Goal: Task Accomplishment & Management: Manage account settings

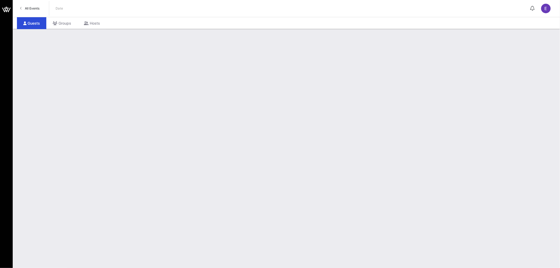
click at [34, 7] on span "All Events" at bounding box center [32, 8] width 15 height 4
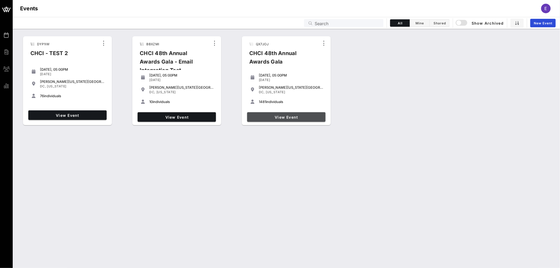
click at [283, 115] on span "View Event" at bounding box center [287, 117] width 74 height 5
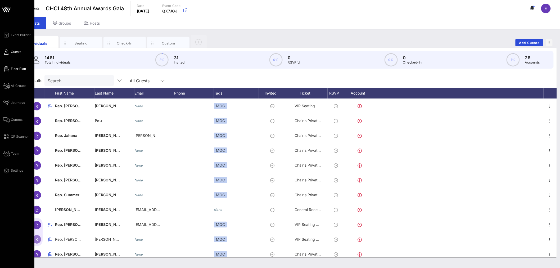
click at [17, 68] on span "Floor Plan" at bounding box center [18, 68] width 15 height 5
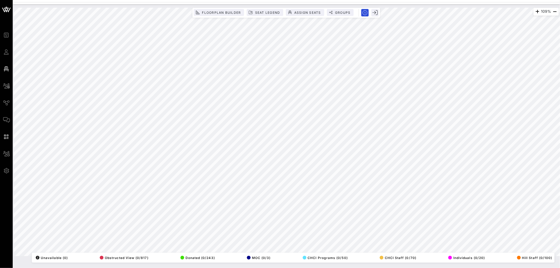
click at [250, 268] on html "Event Builder Guests Floor Plan All Groups Journeys Comms QR Scanner Team Setti…" at bounding box center [280, 134] width 560 height 268
click at [226, 12] on span "Floorplan Builder" at bounding box center [221, 13] width 39 height 4
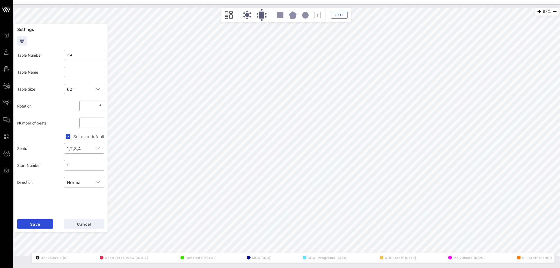
type input "133"
type input "CVS Health"
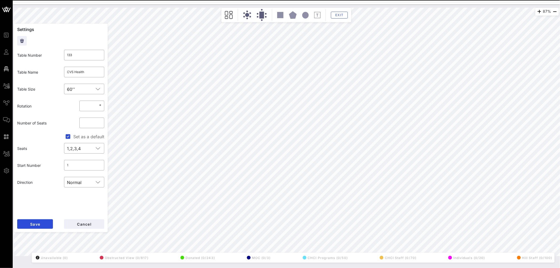
type input "124"
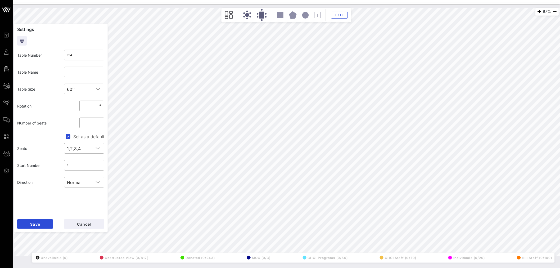
type input "139"
type input "The [PERSON_NAME] & [PERSON_NAME]"
type input "125"
type input "139"
type input "The [PERSON_NAME] & [PERSON_NAME]"
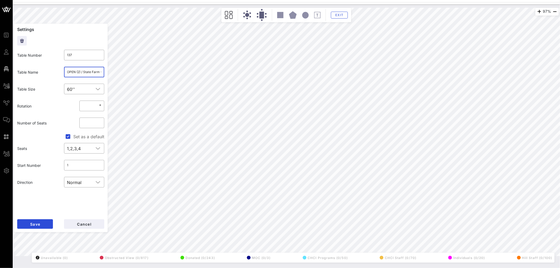
click at [96, 72] on input "OPEN (2) / State Farm (1) / NAR (5) / Friends of the American Latino (2) /" at bounding box center [84, 72] width 34 height 8
type input "136"
type input "Entertainment Software Association"
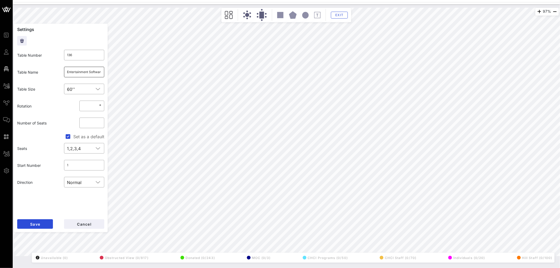
type input "137"
type input "OPEN (2) / State Farm (1) / NAR (5) / Friends of the American Latino (2) /"
type input "126"
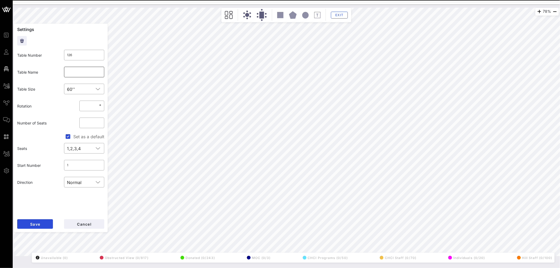
type input "137"
type input "OPEN (2) / State Farm (1) / NAR (5) / Friends of the American Latino (2) /"
type input "126"
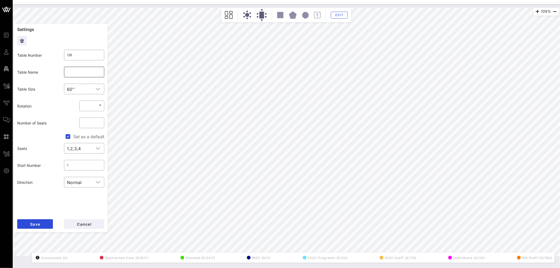
type input "144"
type input "End [PERSON_NAME] (5) / CWA (5)"
type input "142"
type input "Everytown for Gun Safety"
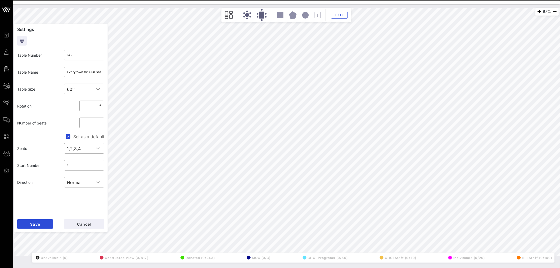
type input "127"
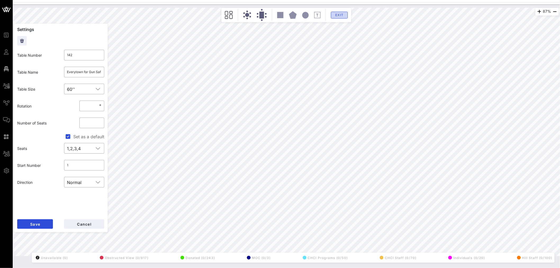
click at [340, 15] on span "Exit" at bounding box center [340, 15] width 10 height 4
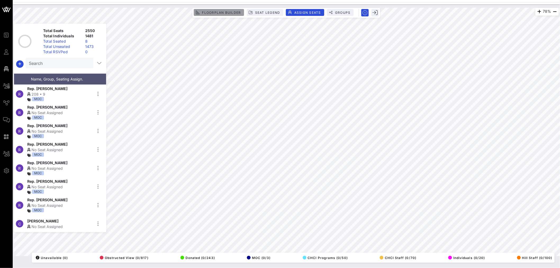
click at [207, 15] on button "Floorplan Builder" at bounding box center [219, 12] width 50 height 7
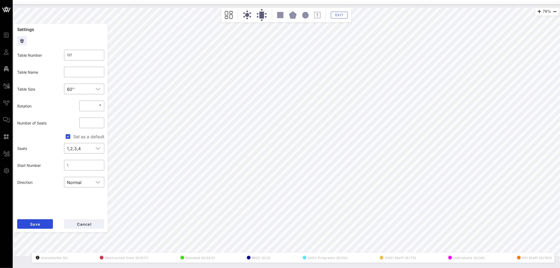
type input "409"
type input "[PERSON_NAME] (5)/Solidarity Strategies (5)"
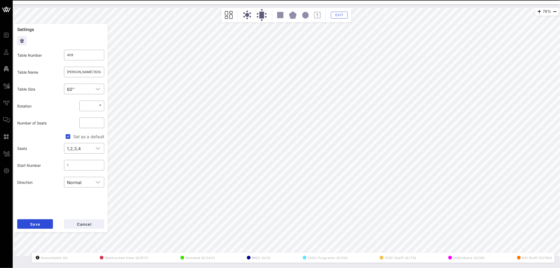
type input "127"
type input "409"
type input "[PERSON_NAME] (5)/Solidarity Strategies (5)"
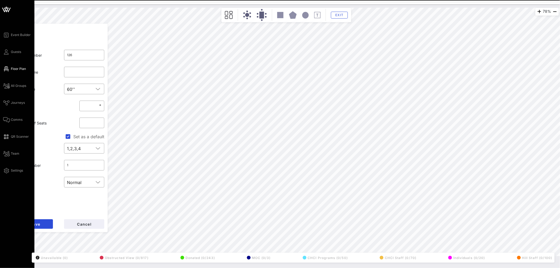
type input "143"
type input "Fanatics"
type input "126"
type input "523"
type input "Americas Essential Hospitals (5) / Ford Motor Company (5)"
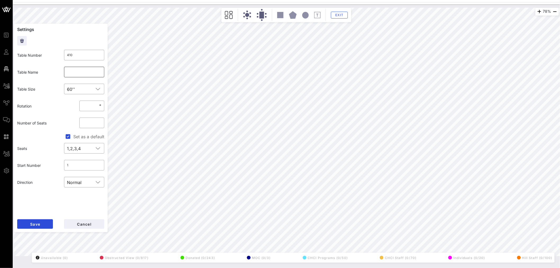
click at [81, 72] on input "text" at bounding box center [84, 72] width 34 height 8
type input "AT&T"
click at [36, 225] on span "Save" at bounding box center [35, 224] width 10 height 5
click at [76, 76] on input "AT&T" at bounding box center [84, 72] width 34 height 8
click at [76, 75] on input "AT&T" at bounding box center [84, 72] width 34 height 8
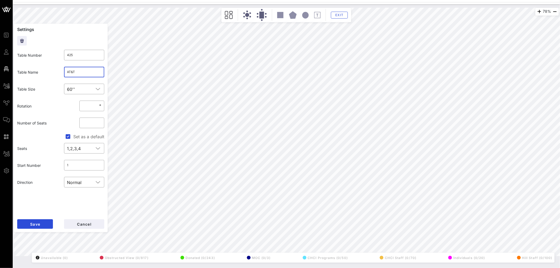
click at [76, 75] on input "AT&T" at bounding box center [84, 72] width 34 height 8
click at [33, 223] on span "Save" at bounding box center [35, 224] width 10 height 5
click at [79, 73] on input "the GROUP" at bounding box center [84, 72] width 34 height 8
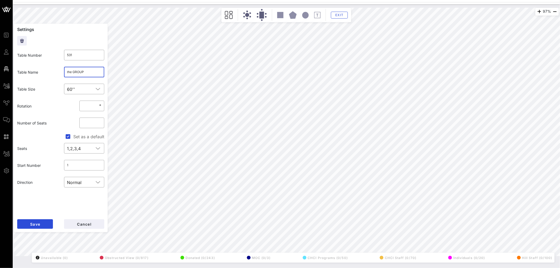
click at [79, 73] on input "the GROUP" at bounding box center [84, 72] width 34 height 8
click at [43, 221] on button "Save" at bounding box center [35, 224] width 36 height 10
type input "520"
type input "The Home Depot"
type input "400"
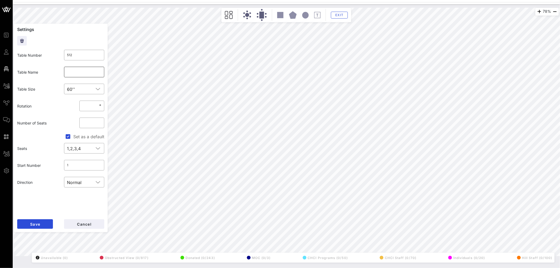
click at [78, 74] on input "text" at bounding box center [84, 72] width 34 height 8
paste input "the GROUP"
type input "the GROUP"
click at [40, 222] on span "Save" at bounding box center [35, 224] width 10 height 5
type input "522"
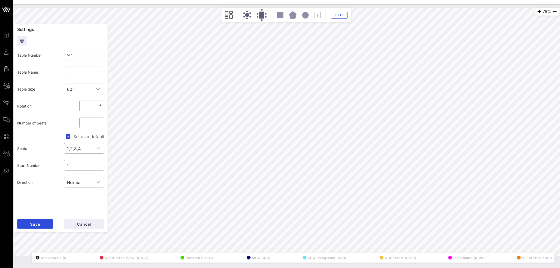
type input "KKR"
type input "517"
click at [82, 72] on input "text" at bounding box center [84, 72] width 34 height 8
type input "[DOMAIN_NAME]"
click at [45, 224] on button "Save" at bounding box center [35, 224] width 36 height 10
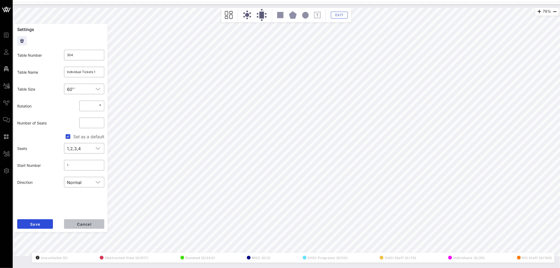
click at [85, 225] on span "Cancel" at bounding box center [84, 224] width 15 height 5
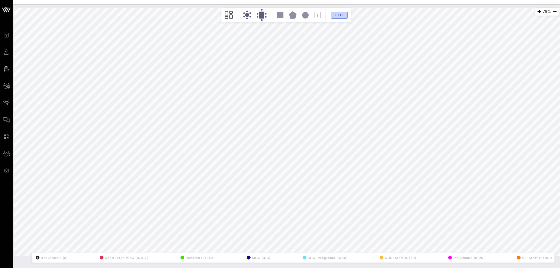
click at [340, 16] on span "Exit" at bounding box center [340, 15] width 10 height 4
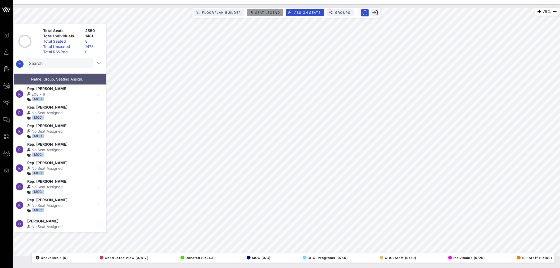
click at [274, 11] on span "Seat Legend" at bounding box center [267, 13] width 25 height 4
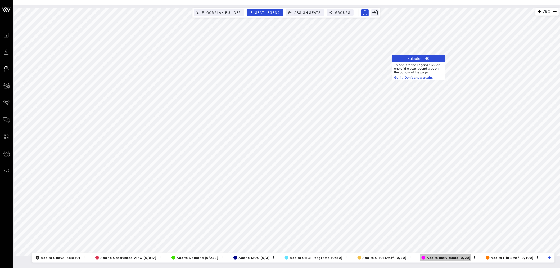
click at [442, 257] on span "Add to Individuals (0/20)" at bounding box center [446, 258] width 49 height 4
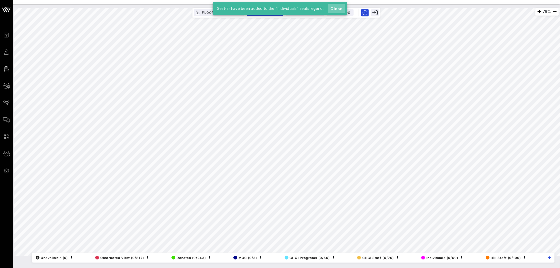
click at [337, 7] on span "Close" at bounding box center [337, 8] width 13 height 5
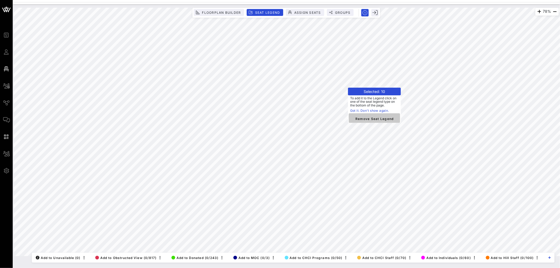
click at [361, 118] on span "Remove Seat Legend" at bounding box center [374, 118] width 43 height 5
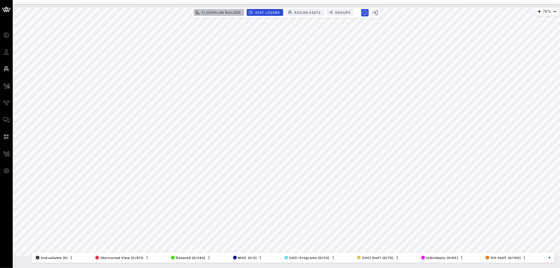
click at [219, 14] on button "Floorplan Builder" at bounding box center [219, 12] width 50 height 7
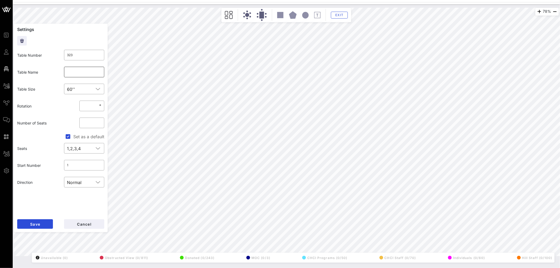
click at [83, 74] on input "text" at bounding box center [84, 72] width 34 height 8
type input "Uber"
click at [44, 226] on button "Save" at bounding box center [35, 224] width 36 height 10
click at [76, 74] on input "Uber" at bounding box center [84, 72] width 34 height 8
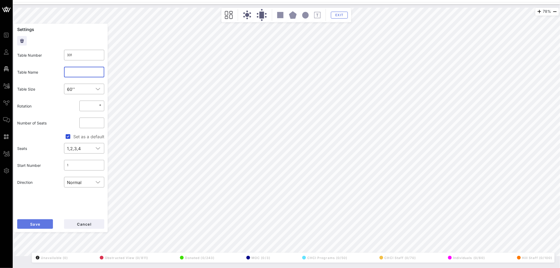
click at [46, 224] on button "Save" at bounding box center [35, 224] width 36 height 10
type input "344"
type input "T-Mobile"
type input "331"
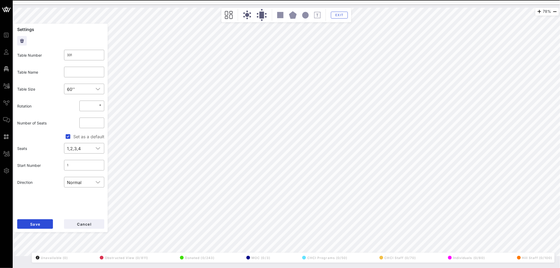
type input "617"
type input "Omidyar"
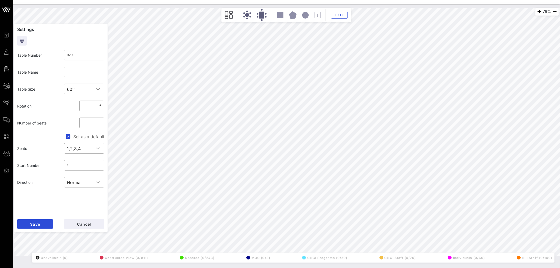
type input "617"
type input "Omidyar"
type input "331"
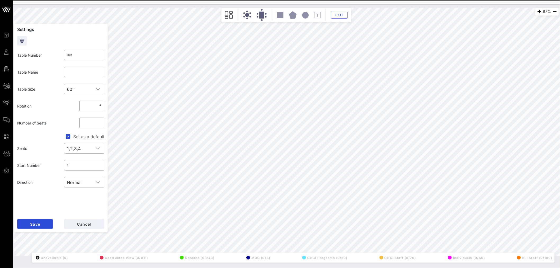
type input "321"
type input "[DEMOGRAPHIC_DATA]"
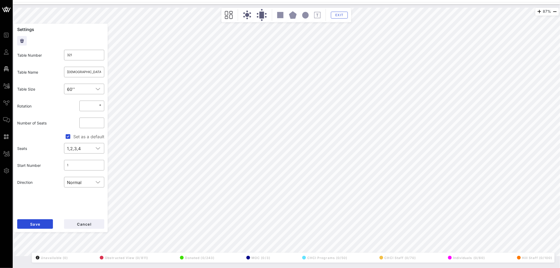
type input "313"
click at [82, 73] on input "text" at bounding box center [84, 72] width 34 height 8
type input "[DEMOGRAPHIC_DATA]"
click at [41, 222] on button "Save" at bounding box center [35, 224] width 36 height 10
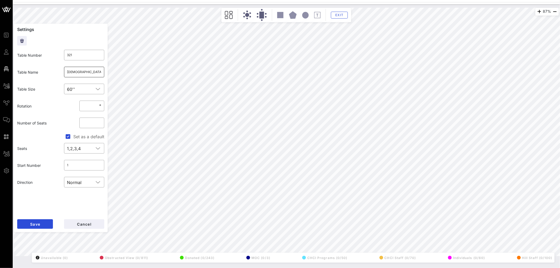
click at [80, 73] on input "[DEMOGRAPHIC_DATA]" at bounding box center [84, 72] width 34 height 8
click at [46, 223] on button "Save" at bounding box center [35, 224] width 36 height 10
click at [84, 72] on input "text" at bounding box center [84, 72] width 34 height 8
type input "AARP"
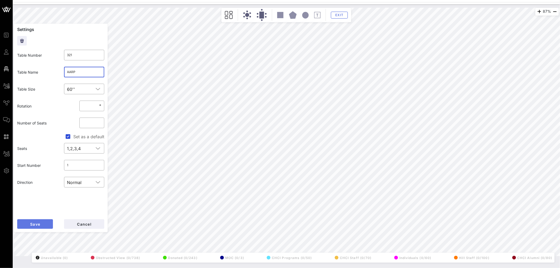
click at [37, 226] on span "Save" at bounding box center [35, 224] width 10 height 5
click at [79, 69] on input "AARP" at bounding box center [84, 72] width 34 height 8
click at [38, 223] on span "Save" at bounding box center [35, 224] width 10 height 5
click at [86, 74] on input "Individual 9" at bounding box center [84, 72] width 34 height 8
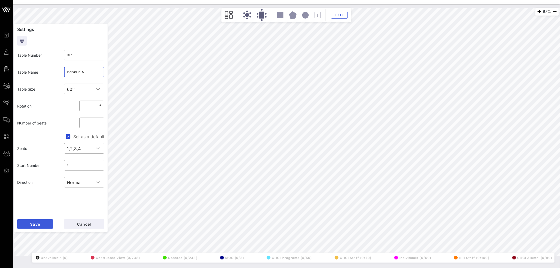
type input "Individual 5"
click at [40, 225] on span "Save" at bounding box center [35, 224] width 10 height 5
click at [86, 70] on input "Individual 10" at bounding box center [84, 72] width 34 height 8
type input "Individual 6"
click at [42, 224] on button "Save" at bounding box center [35, 224] width 36 height 10
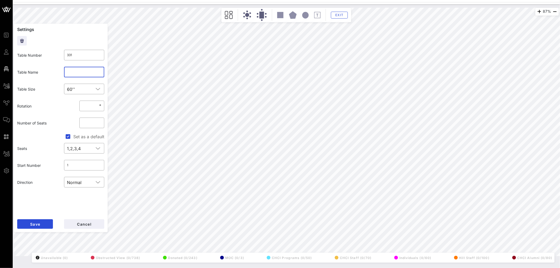
click at [83, 71] on input "text" at bounding box center [84, 72] width 34 height 8
type input "Waste Management (WM)"
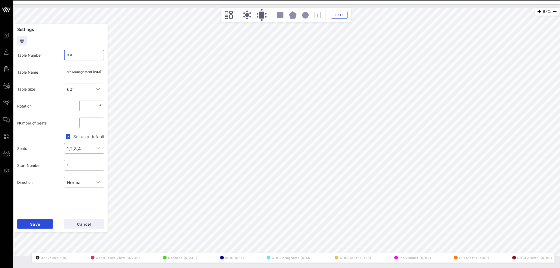
scroll to position [0, 0]
click at [77, 53] on input "331" at bounding box center [84, 55] width 34 height 8
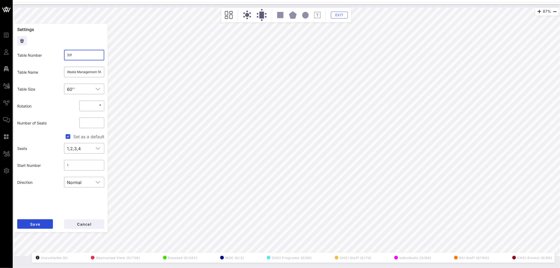
click at [77, 53] on input "331" at bounding box center [84, 55] width 34 height 8
click at [42, 224] on button "Save" at bounding box center [35, 224] width 36 height 10
click at [83, 52] on input "344" at bounding box center [84, 55] width 34 height 8
type input "3440"
click at [40, 222] on span "Save" at bounding box center [35, 224] width 10 height 5
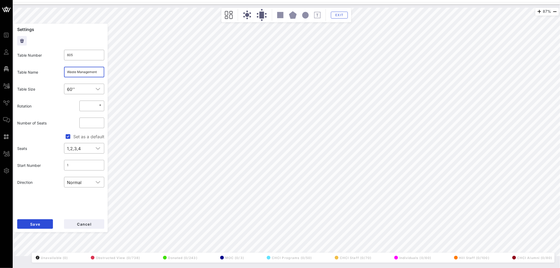
click at [95, 72] on input "Waste Management" at bounding box center [84, 72] width 34 height 8
click at [44, 223] on button "Save" at bounding box center [35, 224] width 36 height 10
click at [76, 55] on input "344" at bounding box center [84, 55] width 34 height 8
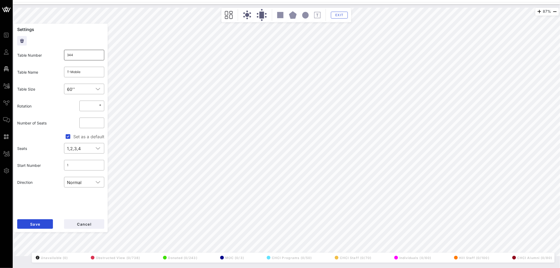
click at [68, 54] on input "344" at bounding box center [84, 55] width 34 height 8
click at [74, 55] on input "344" at bounding box center [84, 55] width 34 height 8
click at [67, 57] on input "344" at bounding box center [84, 55] width 34 height 8
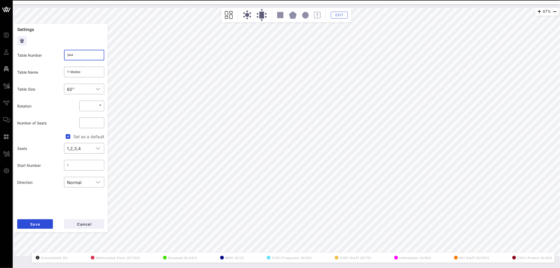
click at [69, 56] on input "344" at bounding box center [84, 55] width 34 height 8
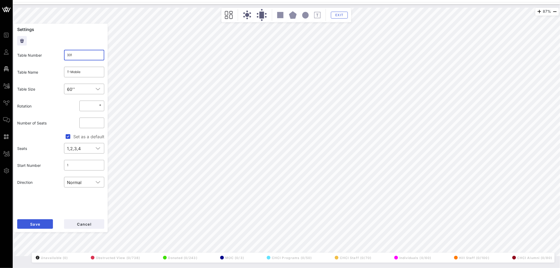
type input "331"
click at [35, 224] on span "Save" at bounding box center [35, 224] width 10 height 5
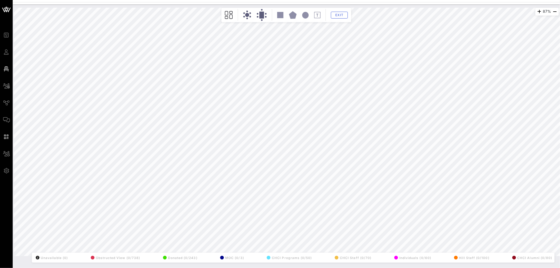
click at [179, 256] on div "87% Floorplan Builder Seat Legend Assign Seats Groups Exit All Reserved Shared …" at bounding box center [287, 132] width 546 height 248
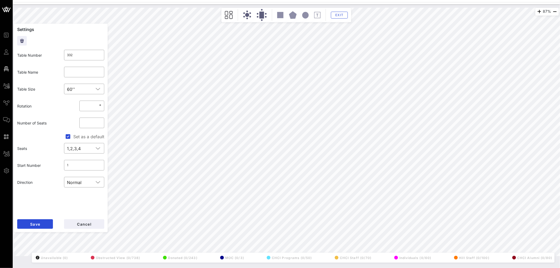
type input "509"
type input "Altria"
click at [84, 224] on span "Cancel" at bounding box center [84, 224] width 15 height 5
click at [100, 72] on input "VIP 1 (7) / DNC (3)" at bounding box center [84, 72] width 34 height 8
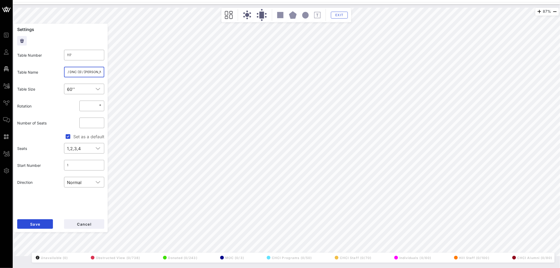
click at [73, 71] on input "VIP 1 (7) / DNC (3) / [PERSON_NAME] (3)" at bounding box center [84, 72] width 34 height 8
type input "VIP 1 (4) / DNC (3) / [PERSON_NAME] (3)"
click at [42, 224] on button "Save" at bounding box center [35, 224] width 36 height 10
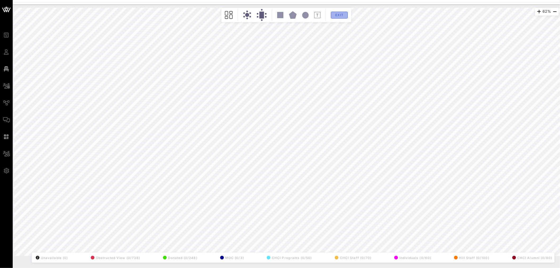
click at [342, 15] on span "Exit" at bounding box center [340, 15] width 10 height 4
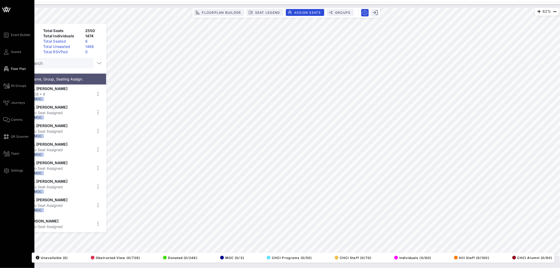
click at [17, 47] on div "Event Builder Guests Floor Plan All Groups Journeys Comms QR Scanner Team Setti…" at bounding box center [18, 103] width 31 height 142
click at [17, 51] on span "Guests" at bounding box center [16, 52] width 10 height 5
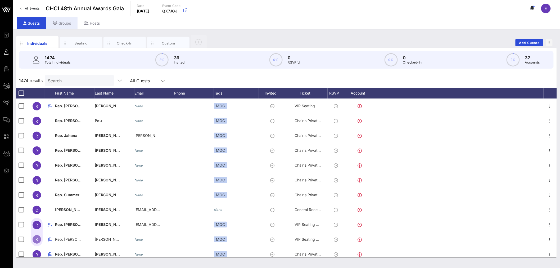
click at [67, 23] on div "Groups" at bounding box center [61, 23] width 31 height 12
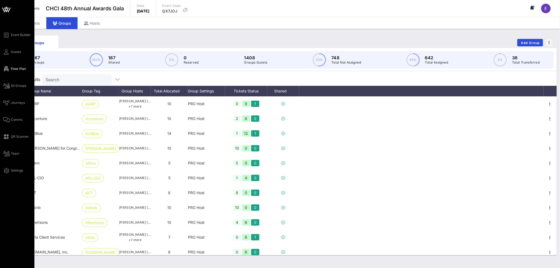
click at [19, 66] on link "Floor Plan" at bounding box center [14, 69] width 23 height 6
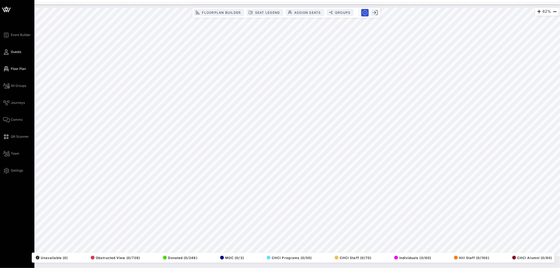
click at [15, 53] on span "Guests" at bounding box center [16, 52] width 10 height 5
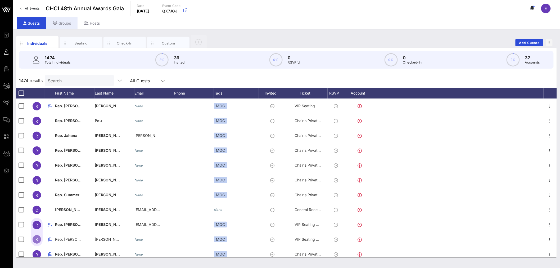
click at [69, 23] on div "Groups" at bounding box center [61, 23] width 31 height 12
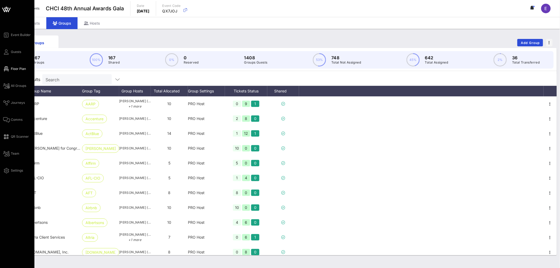
click at [12, 68] on span "Floor Plan" at bounding box center [18, 68] width 15 height 5
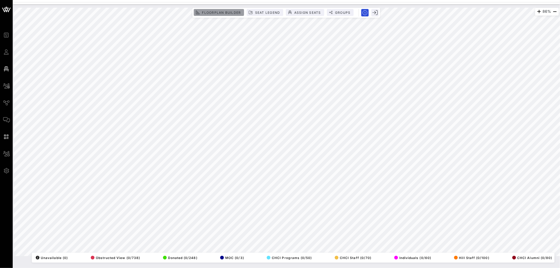
click at [220, 12] on span "Floorplan Builder" at bounding box center [221, 13] width 39 height 4
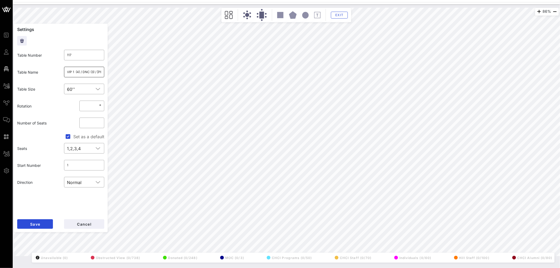
click at [92, 73] on input "VIP 1 (4) / DNC (3) / [PERSON_NAME] (3)" at bounding box center [84, 72] width 34 height 8
click at [93, 72] on input "VIP 1 (4) / DNC (3) / [PERSON_NAME] (3)" at bounding box center [84, 72] width 34 height 8
click at [38, 227] on button "Save" at bounding box center [35, 224] width 36 height 10
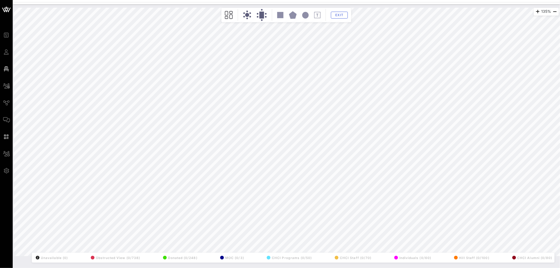
click at [96, 210] on div "135% Floorplan Builder Seat Legend Assign Seats Groups Exit All Reserved Shared…" at bounding box center [287, 132] width 546 height 248
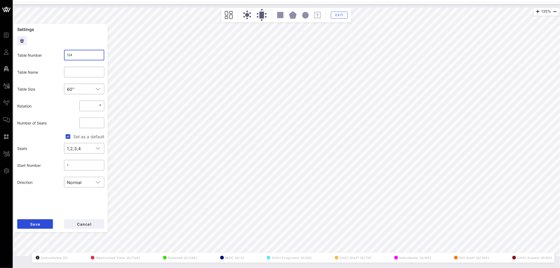
click at [81, 59] on input "124" at bounding box center [84, 55] width 34 height 8
type input "1240"
click at [35, 221] on button "Save" at bounding box center [35, 224] width 36 height 10
click at [76, 54] on input "133" at bounding box center [84, 55] width 34 height 8
type input "1241"
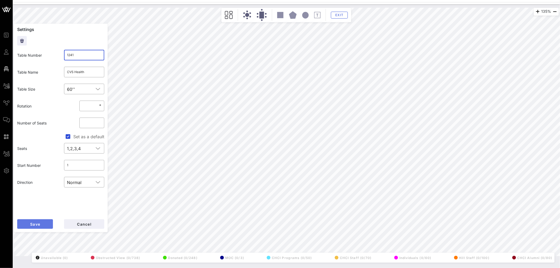
click at [28, 226] on button "Save" at bounding box center [35, 224] width 36 height 10
click at [77, 54] on input "125" at bounding box center [84, 55] width 34 height 8
click at [39, 223] on span "Save" at bounding box center [35, 224] width 10 height 5
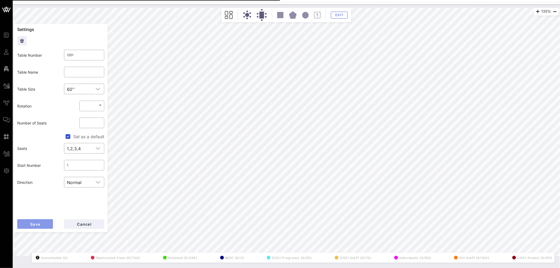
click at [41, 226] on button "Save" at bounding box center [35, 224] width 36 height 10
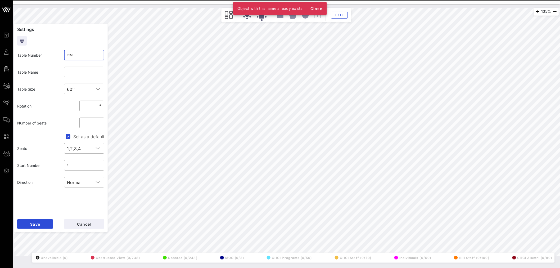
click at [76, 54] on input "1251" at bounding box center [84, 55] width 34 height 8
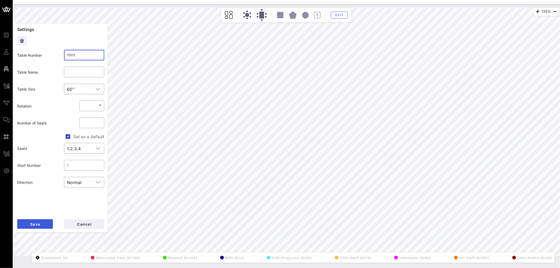
type input "12512"
click at [38, 224] on span "Save" at bounding box center [35, 224] width 10 height 5
click at [91, 222] on button "Cancel" at bounding box center [84, 224] width 40 height 10
click at [80, 56] on input "126" at bounding box center [84, 55] width 34 height 8
type input "1263"
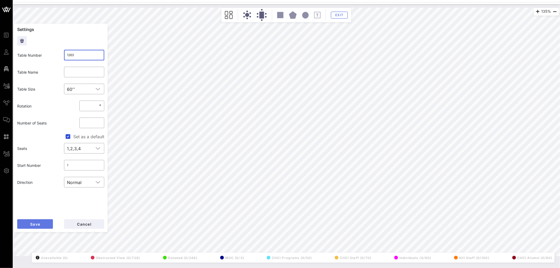
click at [39, 227] on button "Save" at bounding box center [35, 224] width 36 height 10
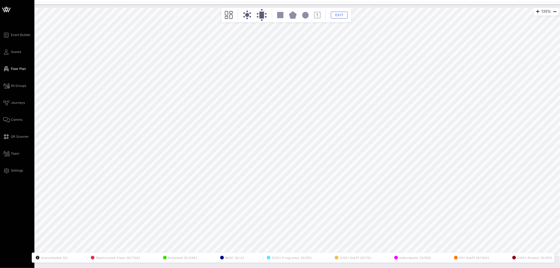
click at [89, 126] on div "135% Floorplan Builder Seat Legend Assign Seats Groups Exit All Reserved Shared…" at bounding box center [287, 132] width 546 height 248
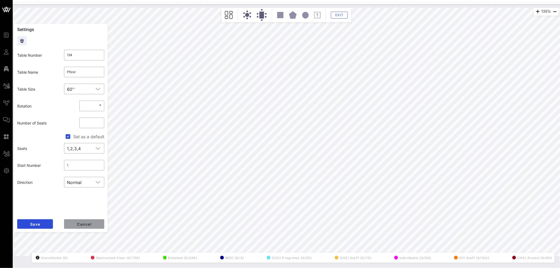
click at [86, 227] on button "Cancel" at bounding box center [84, 224] width 40 height 10
click at [88, 55] on input "400" at bounding box center [84, 55] width 34 height 8
click at [31, 227] on button "Save" at bounding box center [35, 224] width 36 height 10
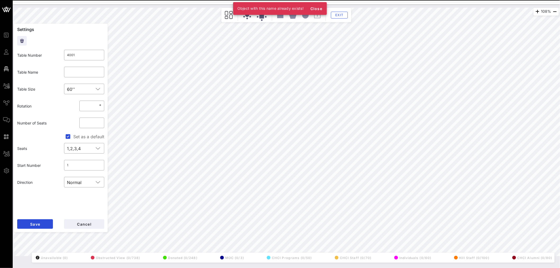
type input "520"
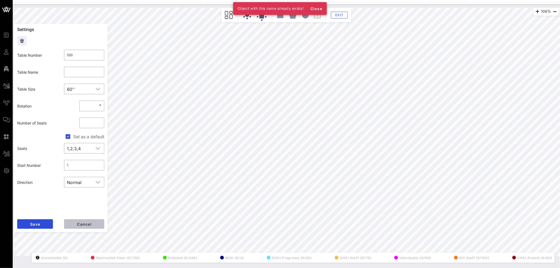
click at [92, 223] on button "Cancel" at bounding box center [84, 224] width 40 height 10
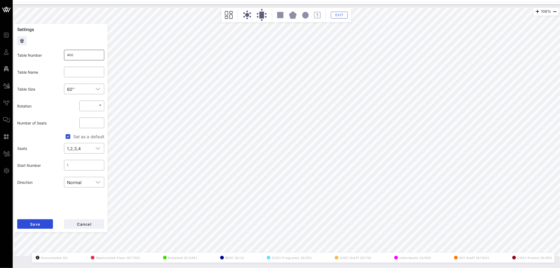
click at [76, 54] on input "400" at bounding box center [84, 55] width 34 height 8
type input "520"
click at [47, 226] on button "Save" at bounding box center [35, 224] width 36 height 10
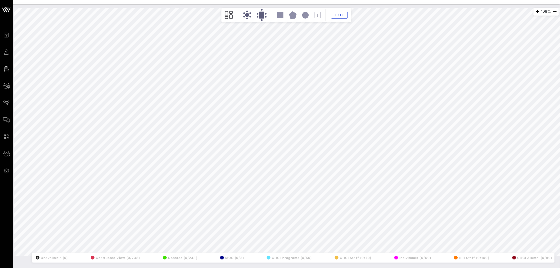
click at [192, 268] on html "Event Builder Guests Floor Plan All Groups Journeys Comms QR Scanner Team Setti…" at bounding box center [280, 134] width 560 height 268
click at [514, 264] on div "108% Floorplan Builder Seat Legend Assign Seats Groups Exit All Reserved Shared…" at bounding box center [287, 137] width 548 height 264
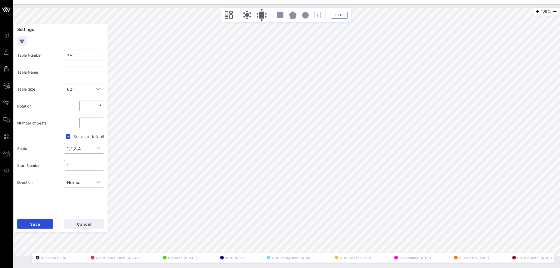
click at [83, 57] on input "332" at bounding box center [84, 55] width 34 height 8
type input "3322"
click at [39, 226] on span "Save" at bounding box center [35, 224] width 10 height 5
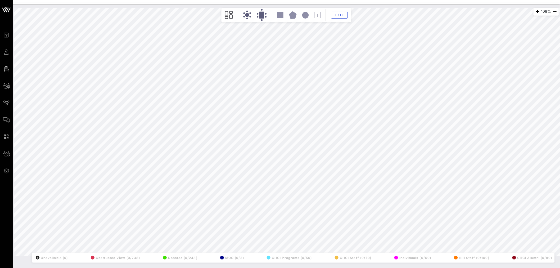
click at [289, 256] on div "108% Floorplan Builder Seat Legend Assign Seats Groups Exit All Reserved Shared…" at bounding box center [287, 132] width 546 height 248
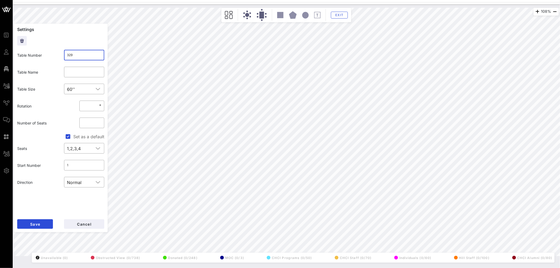
click at [87, 53] on input "329" at bounding box center [84, 55] width 34 height 8
click at [37, 223] on span "Save" at bounding box center [35, 224] width 10 height 5
click at [84, 57] on input "3291" at bounding box center [84, 55] width 34 height 8
type input "3295"
click at [42, 225] on button "Save" at bounding box center [35, 224] width 36 height 10
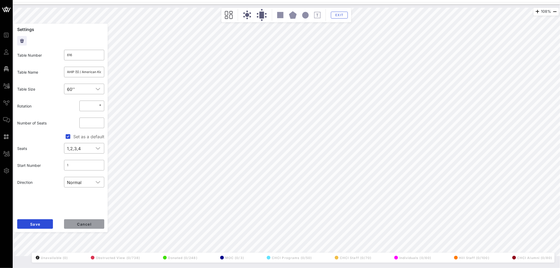
click at [90, 221] on button "Cancel" at bounding box center [84, 224] width 40 height 10
click at [88, 223] on span "Cancel" at bounding box center [84, 224] width 15 height 5
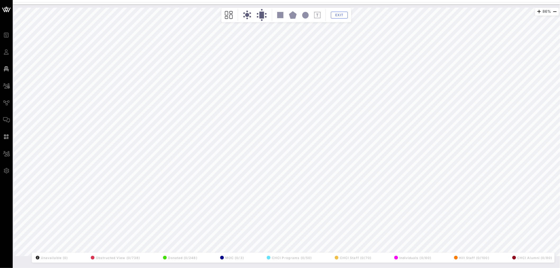
click at [126, 0] on html "Event Builder Guests Floor Plan All Groups Journeys Comms QR Scanner Team Setti…" at bounding box center [280, 134] width 560 height 268
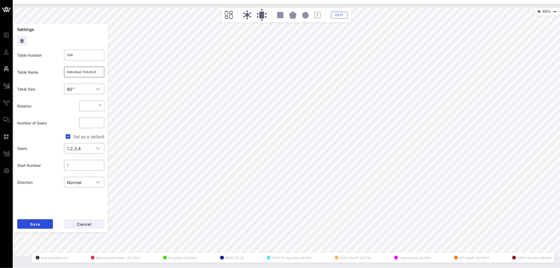
click at [92, 68] on input "Individual Tickets 8" at bounding box center [84, 72] width 34 height 8
click at [93, 71] on input "Individual Tickets 8" at bounding box center [84, 72] width 34 height 8
click at [46, 225] on button "Save" at bounding box center [35, 224] width 36 height 10
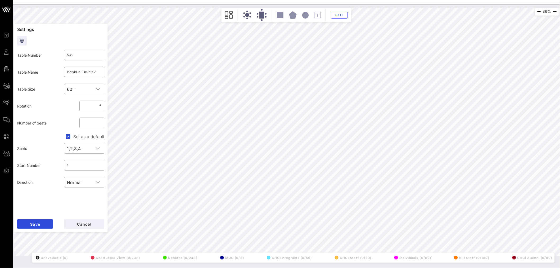
click at [83, 70] on input "Individual Tickets 7" at bounding box center [84, 72] width 34 height 8
click at [39, 226] on span "Save" at bounding box center [35, 224] width 10 height 5
click at [90, 73] on input "Individual Tickets 6" at bounding box center [84, 72] width 34 height 8
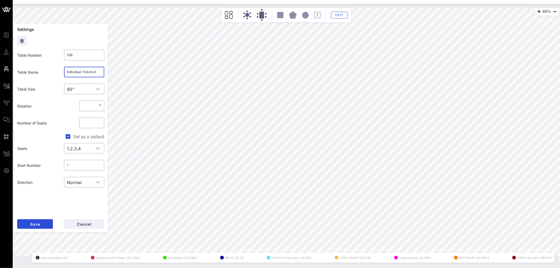
click at [90, 73] on input "Individual Tickets 6" at bounding box center [84, 72] width 34 height 8
click at [41, 223] on button "Save" at bounding box center [35, 224] width 36 height 10
click at [85, 72] on input "Individual Tickets 5" at bounding box center [84, 72] width 34 height 8
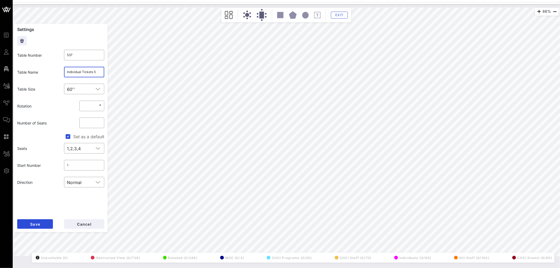
click at [85, 72] on input "Individual Tickets 5" at bounding box center [84, 72] width 34 height 8
click at [37, 225] on span "Save" at bounding box center [35, 224] width 10 height 5
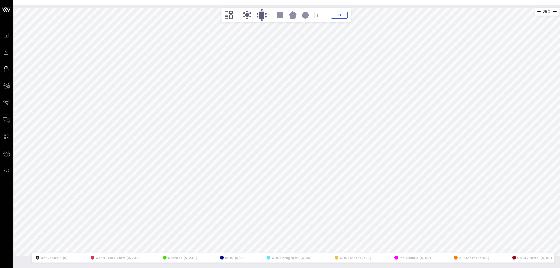
click at [378, 255] on div "69% Floorplan Builder Seat Legend Assign Seats Groups Exit All Reserved Shared …" at bounding box center [287, 132] width 546 height 248
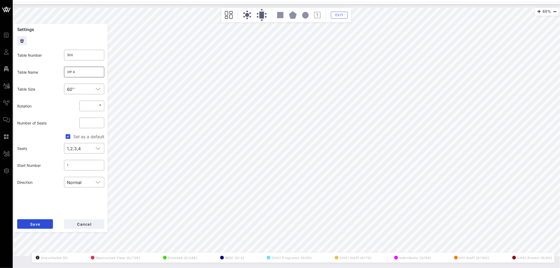
click at [78, 74] on input "VIP 4" at bounding box center [84, 72] width 34 height 8
type input "VIP 3"
click at [29, 226] on button "Save" at bounding box center [35, 224] width 36 height 10
click at [74, 74] on input "VIP 1 (4) / DNC (3) / [PERSON_NAME] (3)" at bounding box center [84, 72] width 34 height 8
type input "VIP 4 (4) / DNC (3) / [PERSON_NAME] (3)"
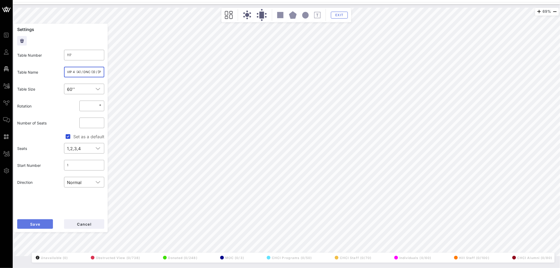
click at [35, 227] on button "Save" at bounding box center [35, 224] width 36 height 10
type input "518"
type input "KKR"
click at [88, 225] on span "Cancel" at bounding box center [84, 224] width 15 height 5
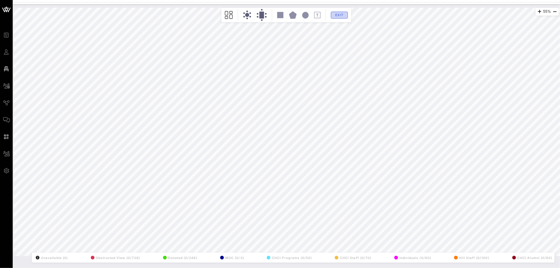
click at [339, 17] on button "Exit" at bounding box center [339, 15] width 17 height 7
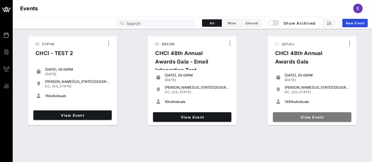
click at [313, 117] on span "View Event" at bounding box center [312, 117] width 74 height 5
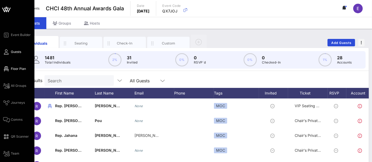
click at [18, 70] on span "Floor Plan" at bounding box center [18, 68] width 15 height 5
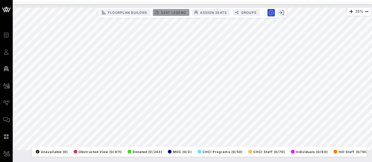
click at [175, 13] on span "Seat Legend" at bounding box center [173, 13] width 25 height 4
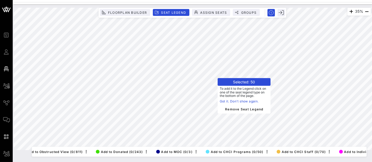
scroll to position [0, 177]
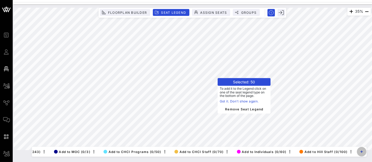
click at [363, 152] on icon "button" at bounding box center [362, 152] width 2 height 0
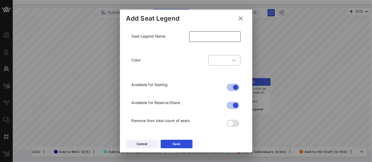
click at [203, 39] on input "text" at bounding box center [215, 36] width 45 height 8
click at [225, 62] on div at bounding box center [225, 60] width 26 height 11
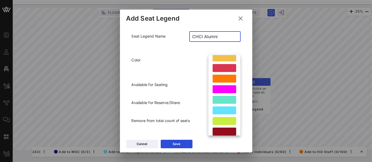
scroll to position [100, 0]
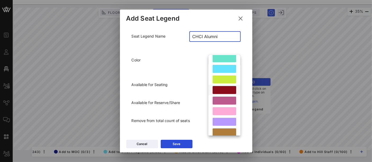
click at [224, 91] on div at bounding box center [225, 90] width 24 height 8
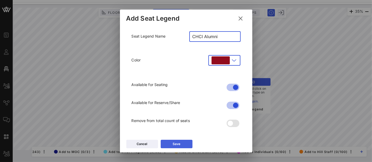
type input "CHCI Alumni"
click at [171, 146] on button "Save" at bounding box center [177, 144] width 32 height 8
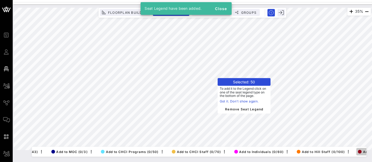
click at [362, 150] on div "button" at bounding box center [360, 152] width 4 height 4
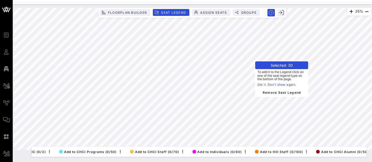
scroll to position [0, 244]
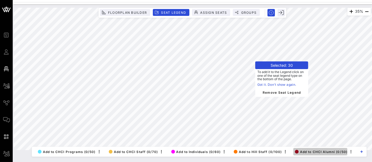
click at [332, 150] on span "Add to CHCI Alumni (0/50)" at bounding box center [321, 152] width 52 height 4
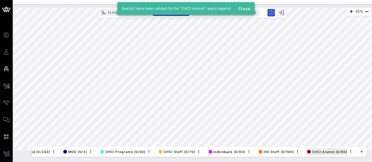
scroll to position [0, 128]
click at [247, 10] on span "Close" at bounding box center [244, 8] width 13 height 5
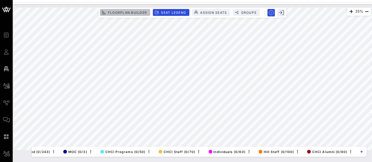
click at [111, 11] on span "Floorplan Builder" at bounding box center [127, 13] width 39 height 4
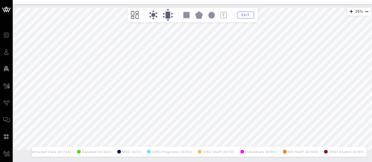
scroll to position [0, 52]
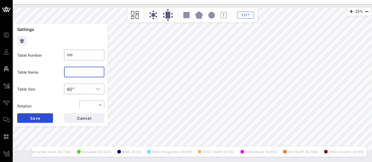
click at [75, 70] on input "text" at bounding box center [84, 72] width 34 height 8
drag, startPoint x: 94, startPoint y: 71, endPoint x: 43, endPoint y: 70, distance: 50.6
click at [43, 70] on div "Table Name ​ CHCI Alumni 1" at bounding box center [61, 72] width 94 height 17
type input "CHCI Alumni 1"
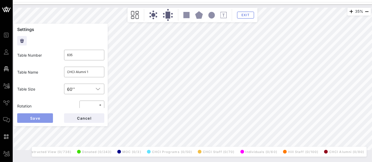
click at [42, 117] on button "Save" at bounding box center [35, 118] width 36 height 10
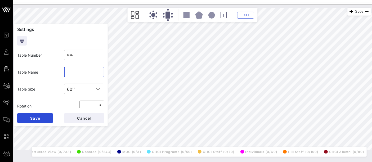
click at [85, 74] on input "text" at bounding box center [84, 72] width 34 height 8
paste input "CHCI Alumni 1"
type input "CHCI Alumni 1"
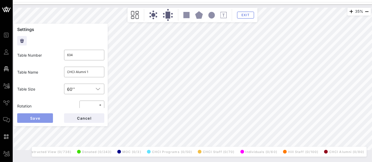
click at [43, 120] on button "Save" at bounding box center [35, 118] width 36 height 10
click at [79, 70] on input "text" at bounding box center [84, 72] width 34 height 8
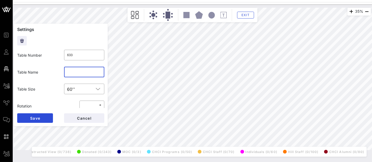
paste input "CHCI Alumni 1"
type input "CHCI Alumni 1"
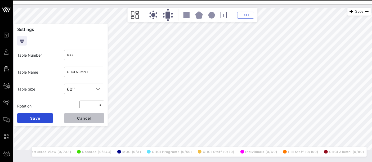
click at [88, 117] on span "Cancel" at bounding box center [84, 118] width 15 height 5
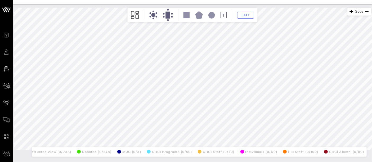
click at [228, 149] on div "35% Floorplan Builder Seat Legend Assign Seats Groups Exit All Reserved Shared …" at bounding box center [192, 79] width 357 height 143
click at [235, 147] on div "35% Floorplan Builder Seat Legend Assign Seats Groups Exit All Reserved Shared …" at bounding box center [192, 79] width 357 height 143
click at [234, 1] on div "Event Builder Guests Floor Plan All Groups Journeys Comms QR Scanner Team Setti…" at bounding box center [186, 81] width 372 height 162
click at [244, 14] on span "Exit" at bounding box center [246, 15] width 10 height 4
